Goal: Transaction & Acquisition: Purchase product/service

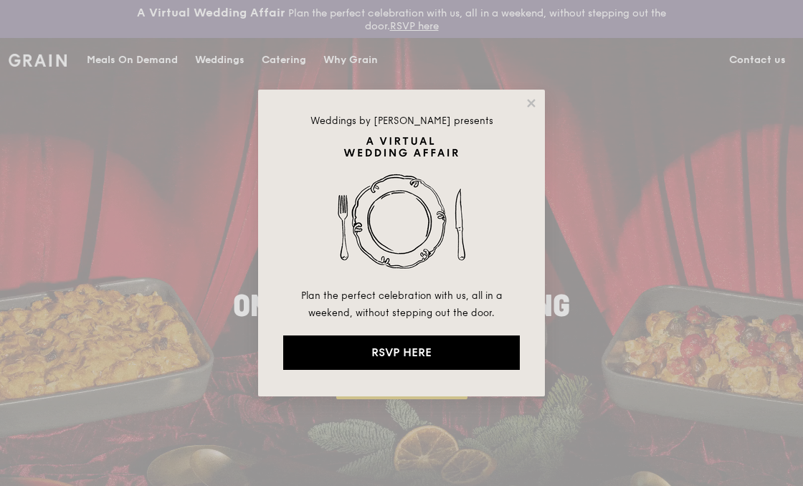
click at [535, 106] on icon at bounding box center [531, 103] width 8 height 8
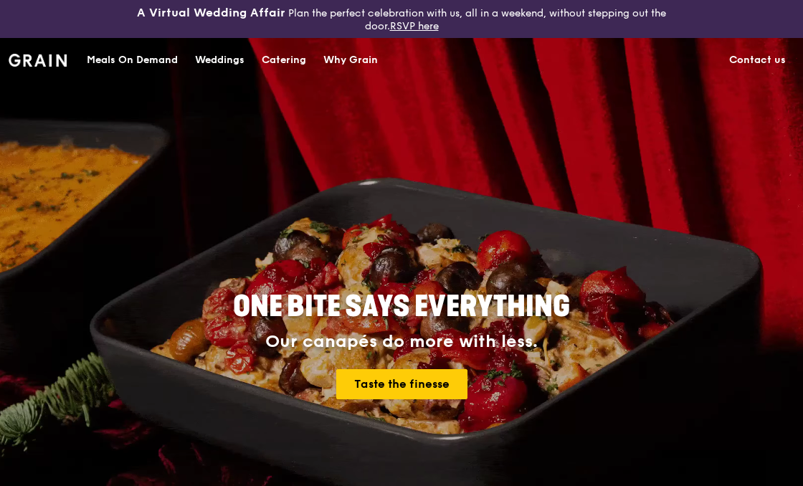
click at [358, 59] on div "Why Grain" at bounding box center [350, 60] width 54 height 43
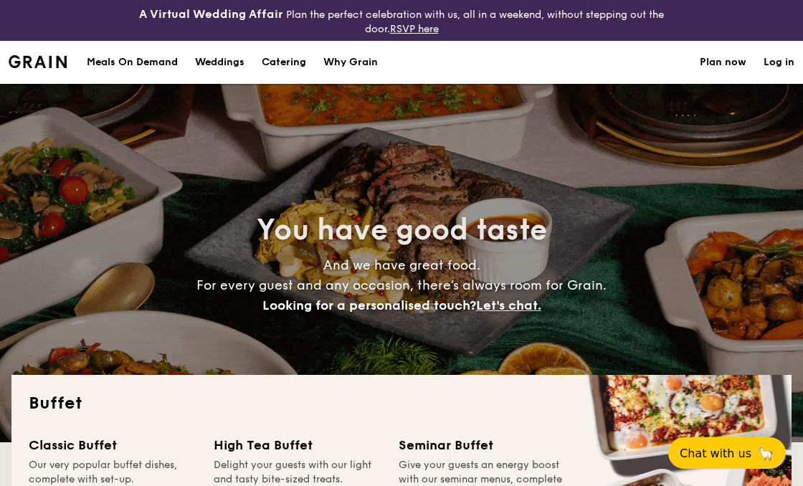
select select
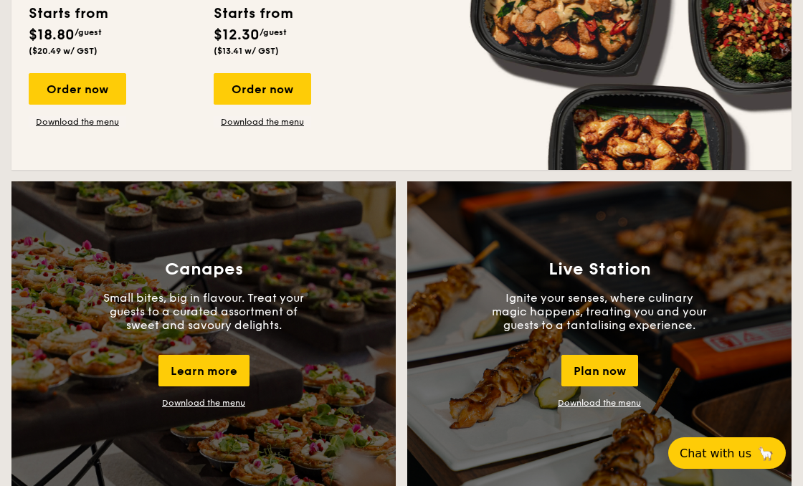
scroll to position [1142, 0]
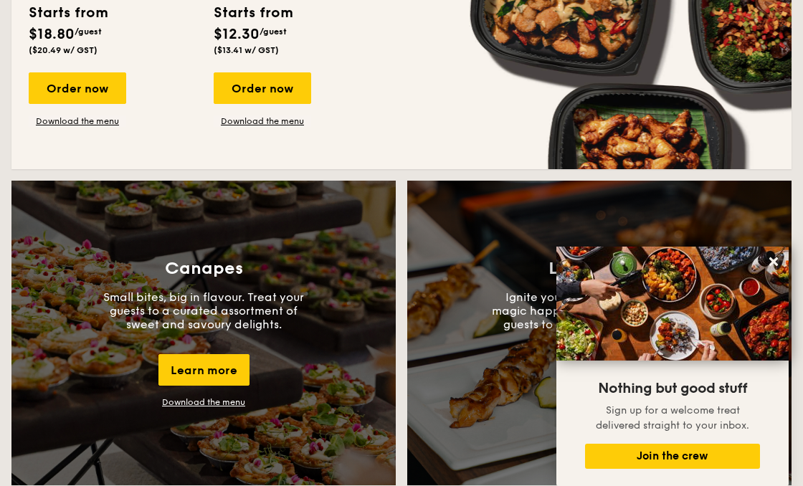
click at [772, 266] on icon at bounding box center [773, 261] width 9 height 9
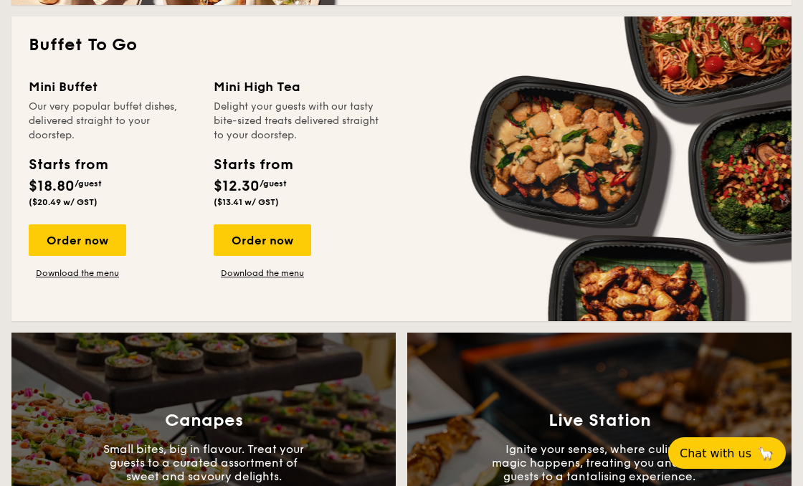
scroll to position [987, 0]
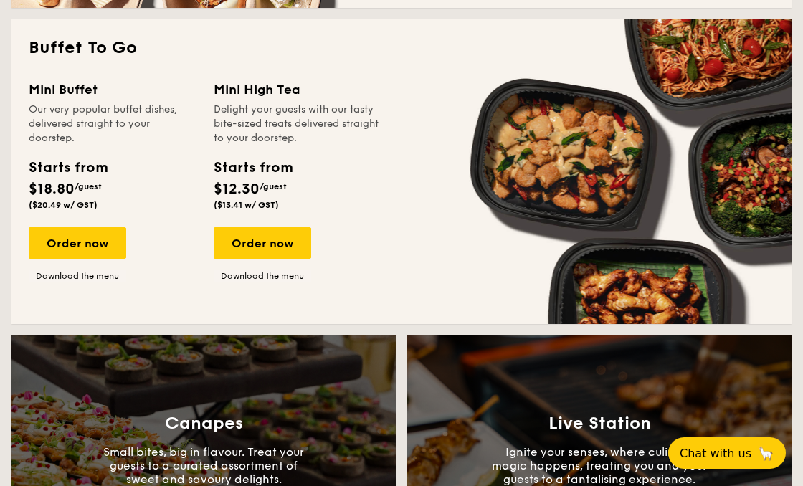
click at [97, 239] on div "Order now" at bounding box center [77, 243] width 97 height 32
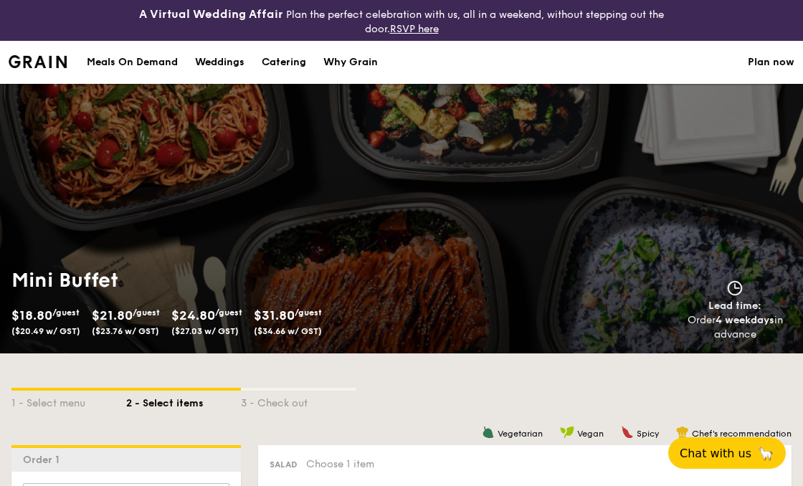
select select
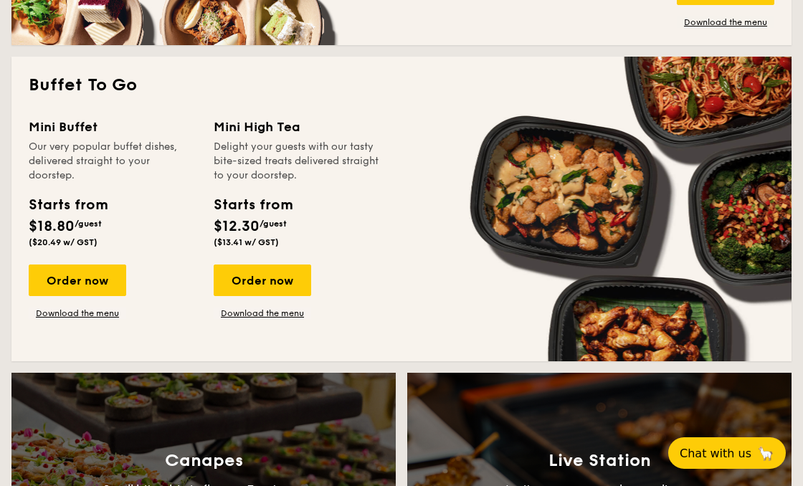
scroll to position [942, 0]
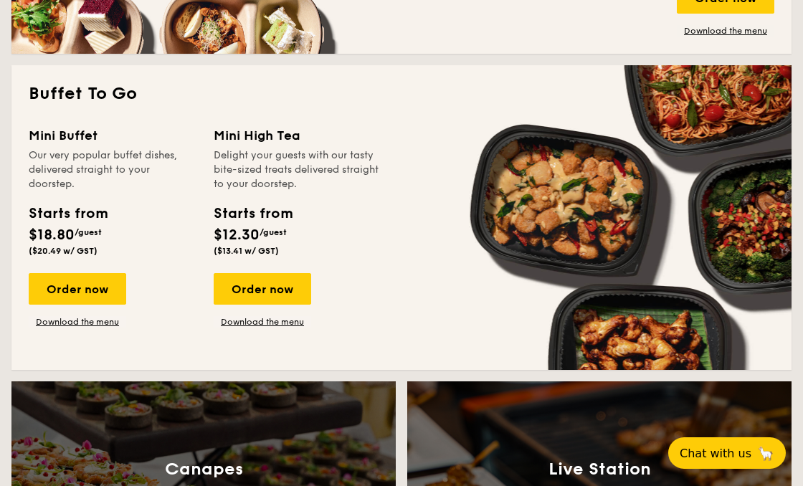
click at [99, 325] on link "Download the menu" at bounding box center [77, 321] width 97 height 11
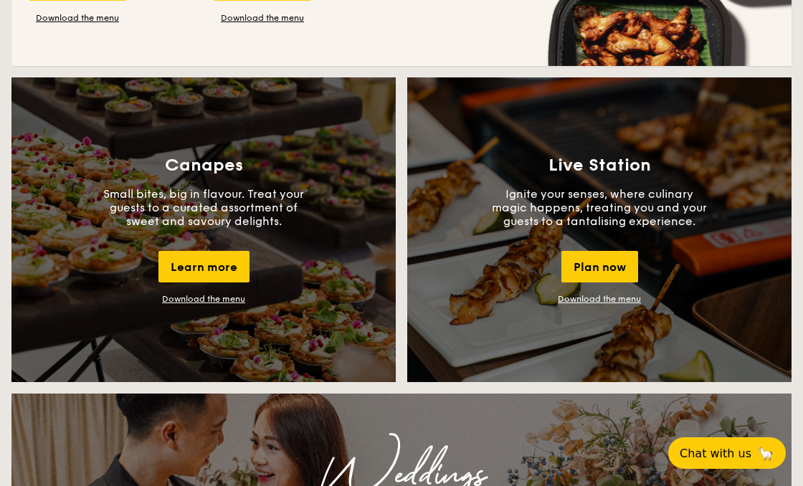
scroll to position [1245, 0]
click at [231, 302] on link "Download the menu" at bounding box center [203, 299] width 83 height 10
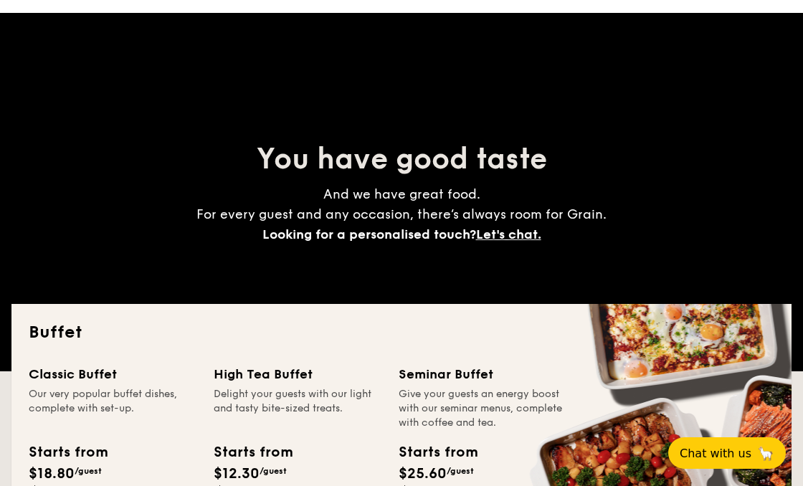
scroll to position [0, 0]
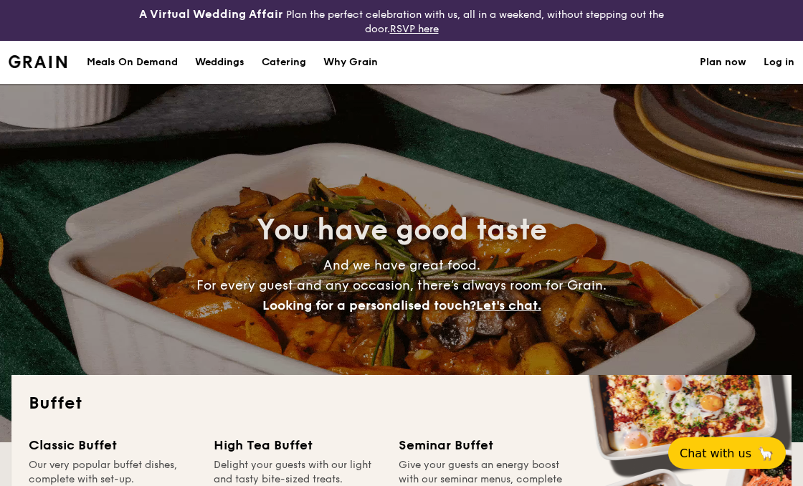
click at [155, 66] on div "Meals On Demand" at bounding box center [132, 62] width 91 height 43
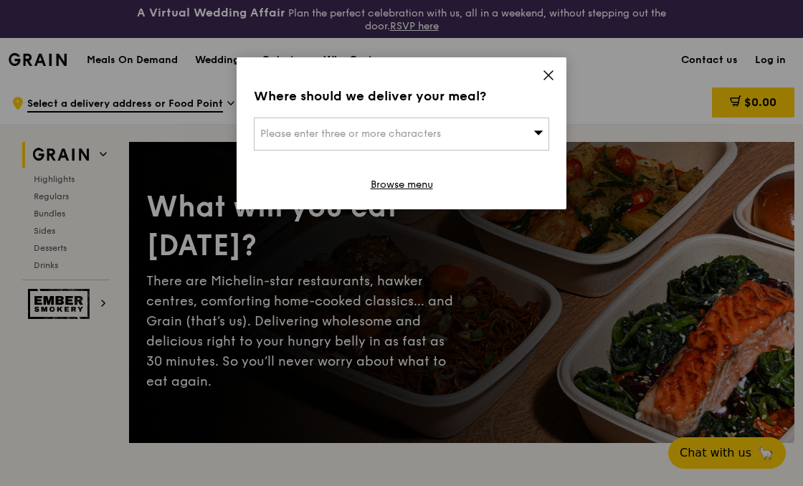
click at [549, 80] on icon at bounding box center [548, 75] width 13 height 13
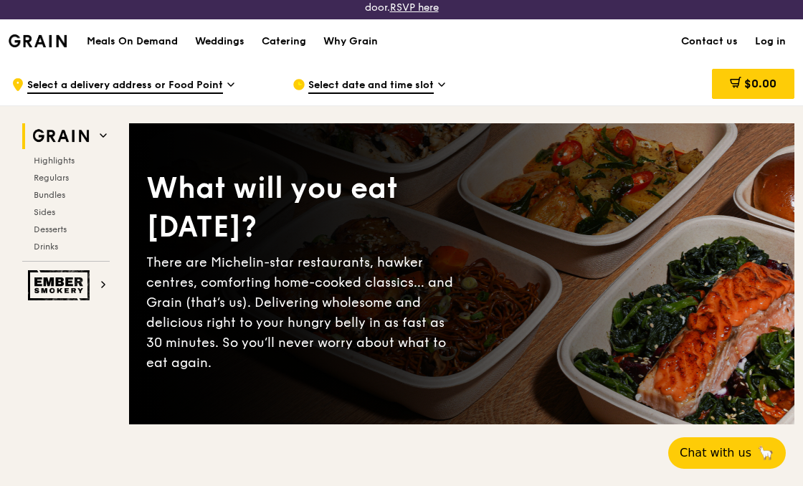
scroll to position [19, 0]
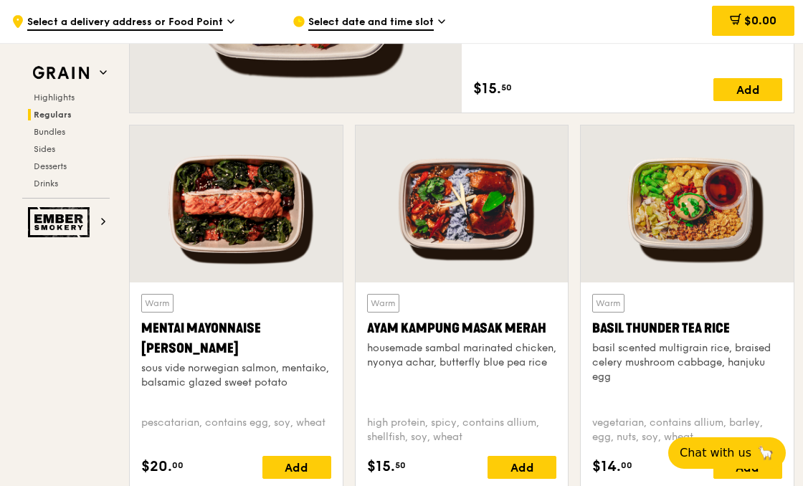
scroll to position [1212, 0]
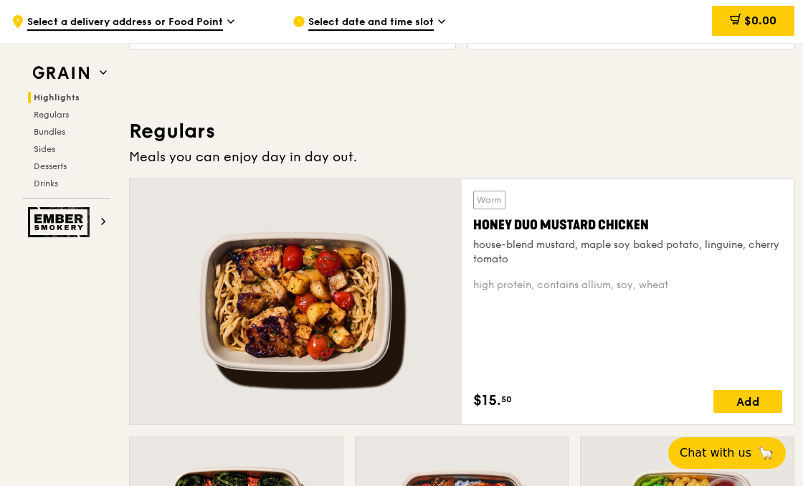
scroll to position [0, 0]
